Goal: Task Accomplishment & Management: Complete application form

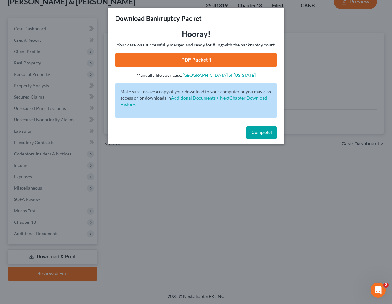
click at [261, 131] on span "Complete!" at bounding box center [261, 132] width 20 height 5
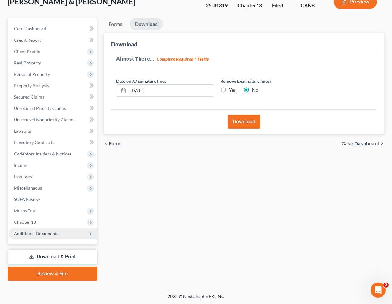
click at [64, 232] on span "Additional Documents" at bounding box center [53, 232] width 88 height 11
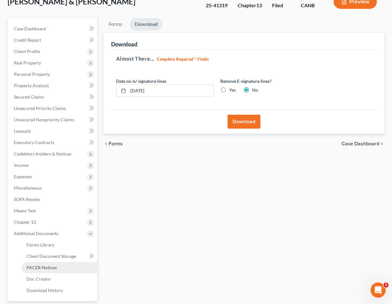
click at [53, 268] on span "PACER Notices" at bounding box center [42, 266] width 30 height 5
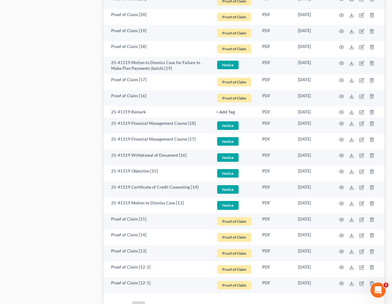
scroll to position [1068, 0]
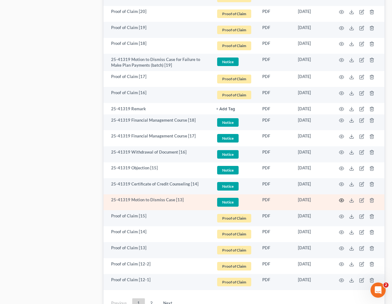
click at [343, 200] on icon "button" at bounding box center [341, 199] width 5 height 3
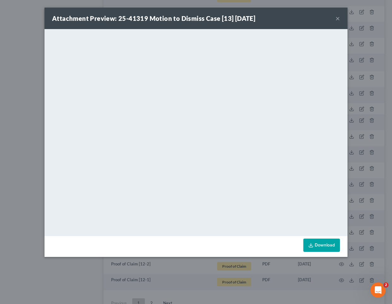
click at [339, 18] on button "×" at bounding box center [337, 19] width 4 height 8
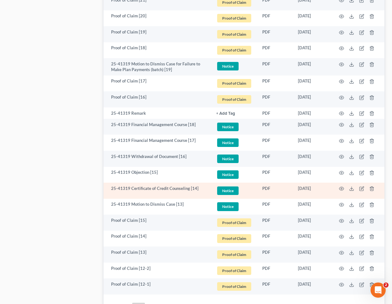
scroll to position [1063, 0]
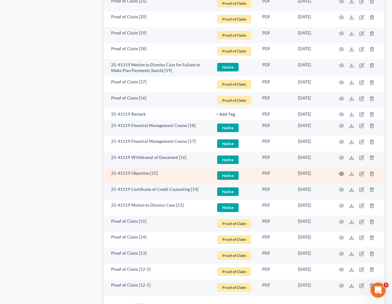
click at [341, 174] on icon "button" at bounding box center [341, 173] width 5 height 5
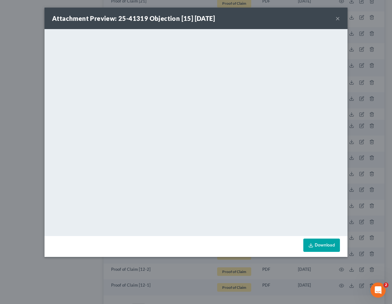
click at [182, 270] on div "Attachment Preview: 25-41319 Objection [15] [DATE] × <object ng-attr-data='[URL…" at bounding box center [196, 152] width 392 height 304
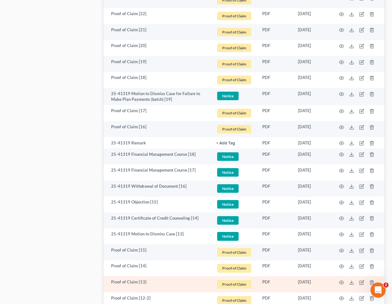
scroll to position [1080, 0]
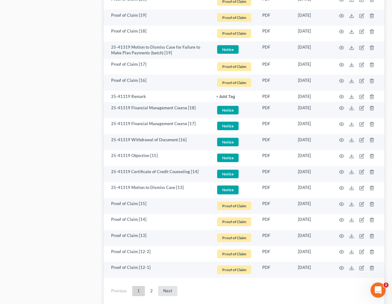
click at [166, 287] on link "Next" at bounding box center [167, 291] width 19 height 10
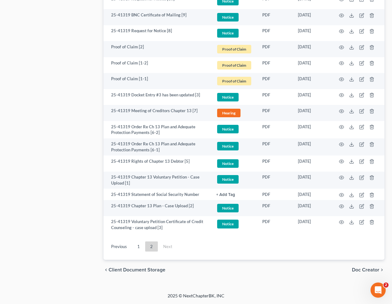
scroll to position [452, 0]
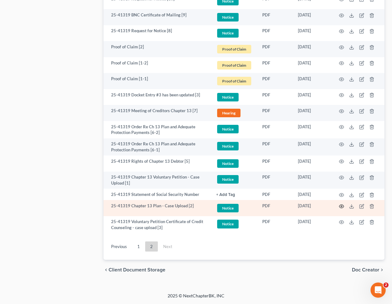
click at [340, 205] on icon "button" at bounding box center [341, 206] width 5 height 5
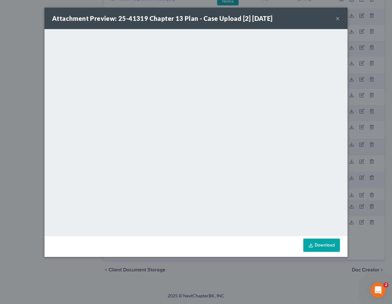
click at [338, 19] on button "×" at bounding box center [337, 19] width 4 height 8
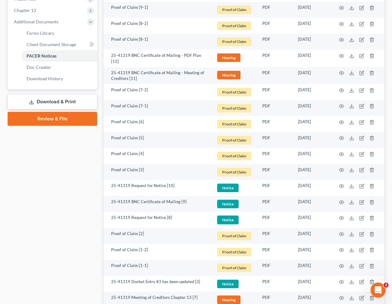
scroll to position [170, 0]
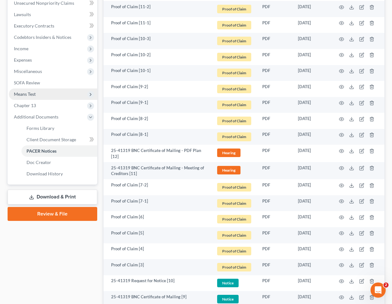
click at [43, 97] on span "Means Test" at bounding box center [53, 93] width 88 height 11
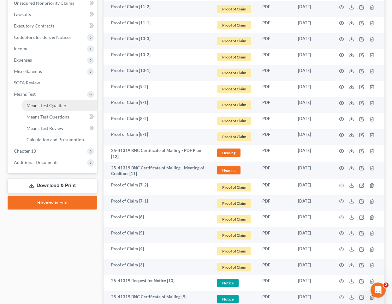
click at [41, 105] on span "Means Test Qualifier" at bounding box center [47, 105] width 40 height 5
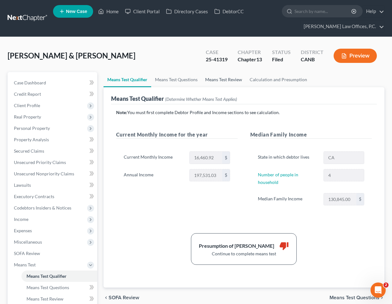
click at [228, 82] on link "Means Test Review" at bounding box center [223, 79] width 44 height 15
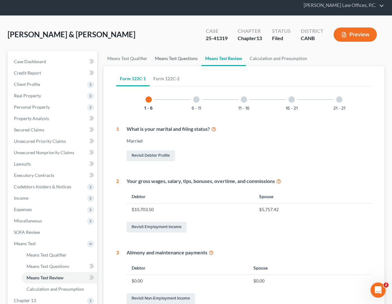
click at [163, 53] on link "Means Test Questions" at bounding box center [176, 58] width 50 height 15
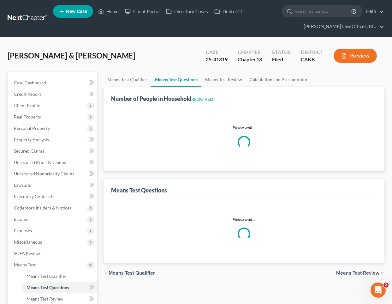
select select "0"
select select "60"
select select "1"
select select "60"
select select "1"
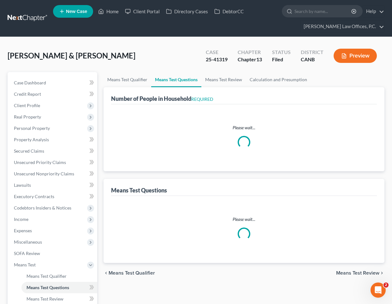
select select "60"
select select "1"
select select "48"
select select "1"
select select "37"
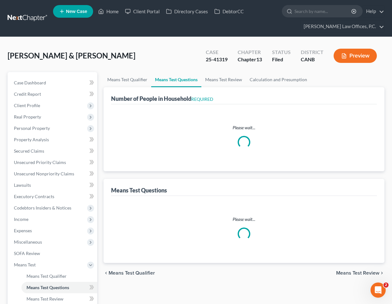
select select "4"
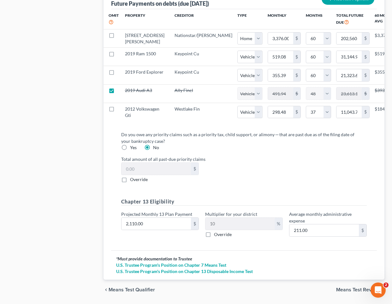
scroll to position [736, 0]
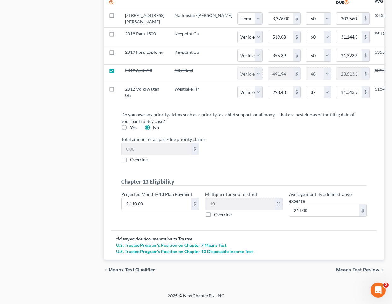
click at [354, 271] on span "Means Test Review" at bounding box center [357, 269] width 43 height 5
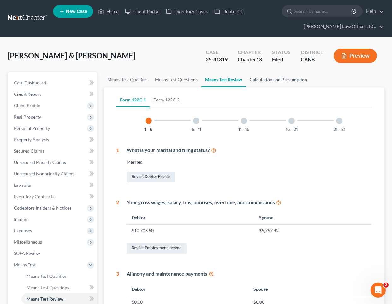
click at [286, 81] on link "Calculation and Presumption" at bounding box center [278, 79] width 65 height 15
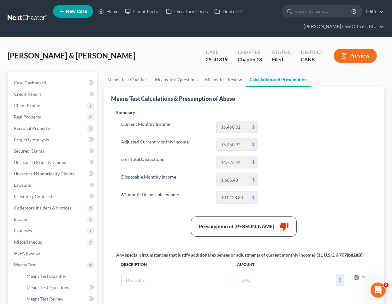
click at [358, 53] on button "Preview" at bounding box center [355, 56] width 43 height 14
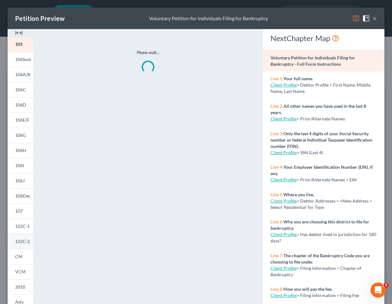
click at [22, 238] on link "122C-2" at bounding box center [21, 240] width 26 height 15
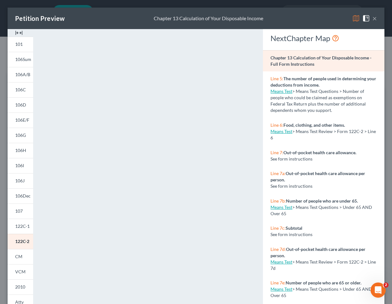
click at [373, 18] on button "×" at bounding box center [374, 19] width 4 height 8
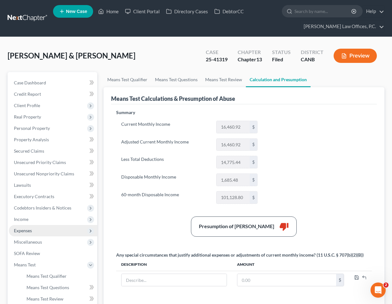
click at [28, 230] on span "Expenses" at bounding box center [23, 229] width 18 height 5
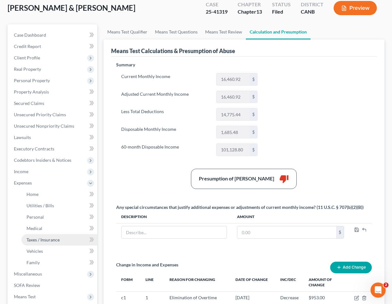
scroll to position [51, 0]
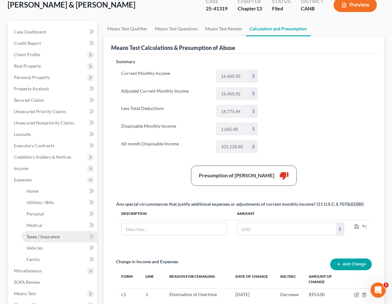
click at [57, 235] on span "Taxes / Insurance" at bounding box center [43, 235] width 33 height 5
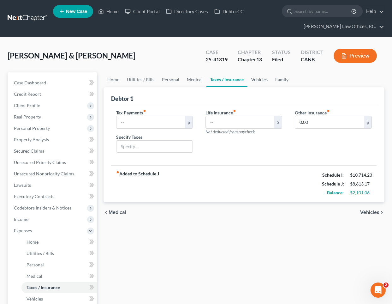
click at [263, 81] on link "Vehicles" at bounding box center [259, 79] width 24 height 15
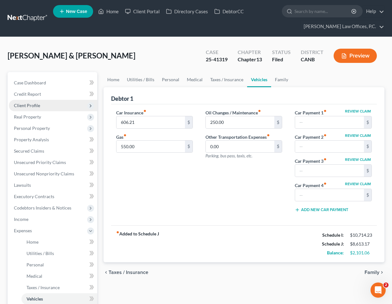
click at [61, 102] on span "Client Profile" at bounding box center [53, 105] width 88 height 11
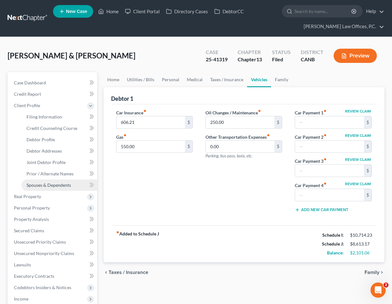
click at [49, 181] on link "Spouses & Dependents" at bounding box center [59, 184] width 76 height 11
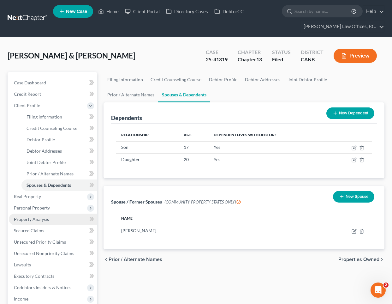
click at [43, 221] on span "Property Analysis" at bounding box center [31, 218] width 35 height 5
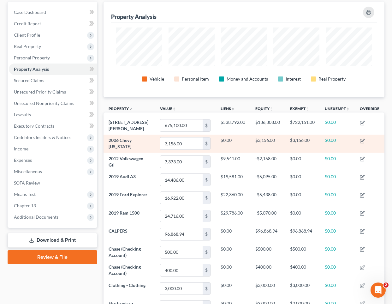
scroll to position [38, 0]
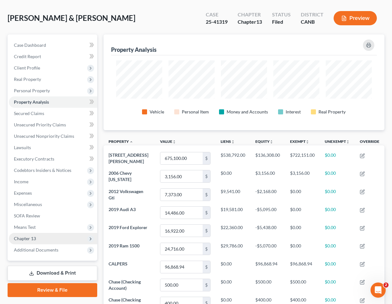
click at [49, 239] on span "Chapter 13" at bounding box center [53, 238] width 88 height 11
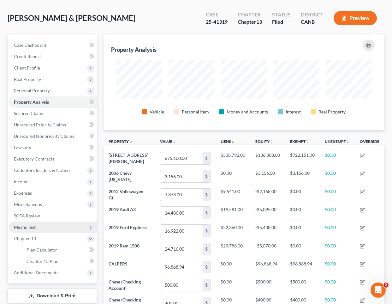
click at [61, 224] on span "Means Test" at bounding box center [53, 226] width 88 height 11
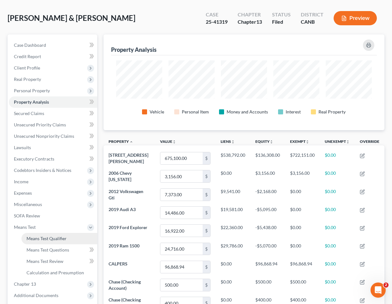
click at [53, 238] on span "Means Test Qualifier" at bounding box center [47, 237] width 40 height 5
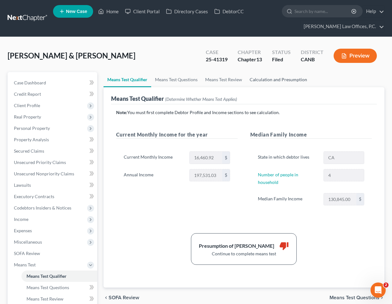
click at [279, 76] on link "Calculation and Presumption" at bounding box center [278, 79] width 65 height 15
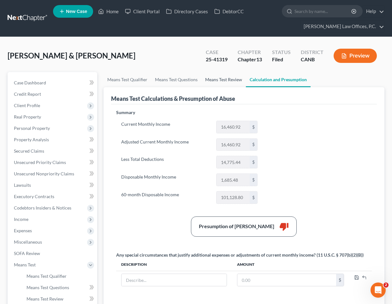
click at [227, 86] on link "Means Test Review" at bounding box center [223, 79] width 44 height 15
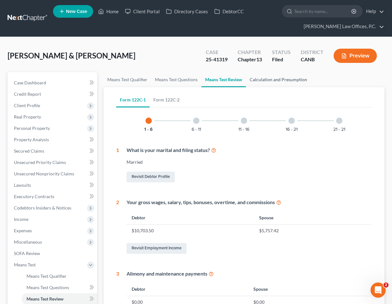
click at [264, 78] on link "Calculation and Presumption" at bounding box center [278, 79] width 65 height 15
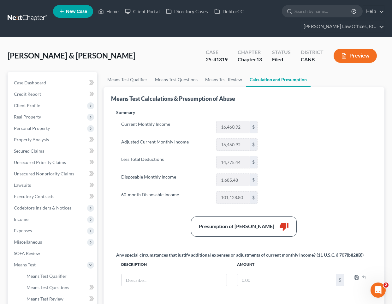
click at [349, 52] on button "Preview" at bounding box center [355, 56] width 43 height 14
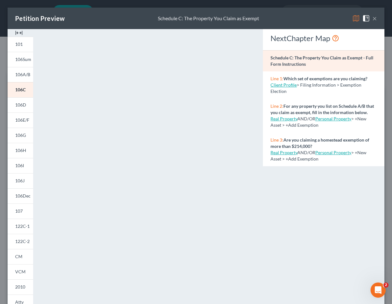
scroll to position [52, 0]
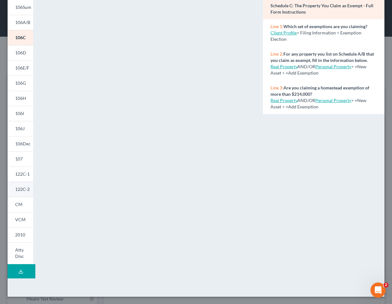
click at [30, 190] on link "122C-2" at bounding box center [21, 188] width 26 height 15
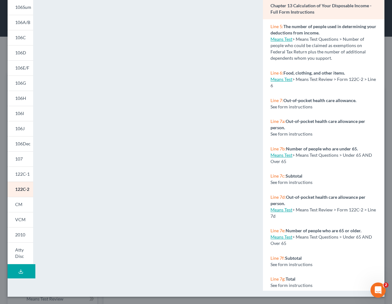
scroll to position [0, 0]
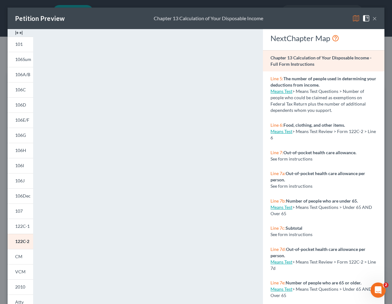
click at [376, 20] on button "×" at bounding box center [374, 19] width 4 height 8
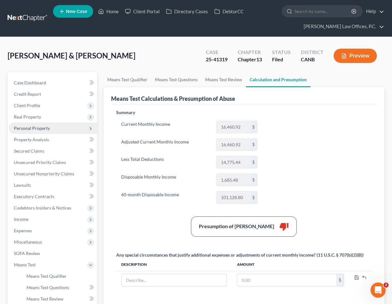
click at [48, 125] on span "Personal Property" at bounding box center [32, 127] width 36 height 5
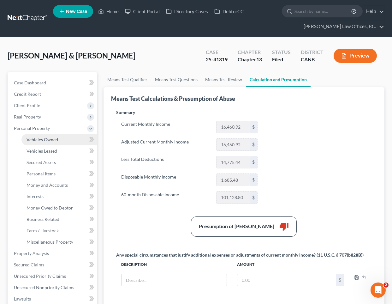
click at [56, 141] on span "Vehicles Owned" at bounding box center [43, 139] width 32 height 5
